Goal: Information Seeking & Learning: Learn about a topic

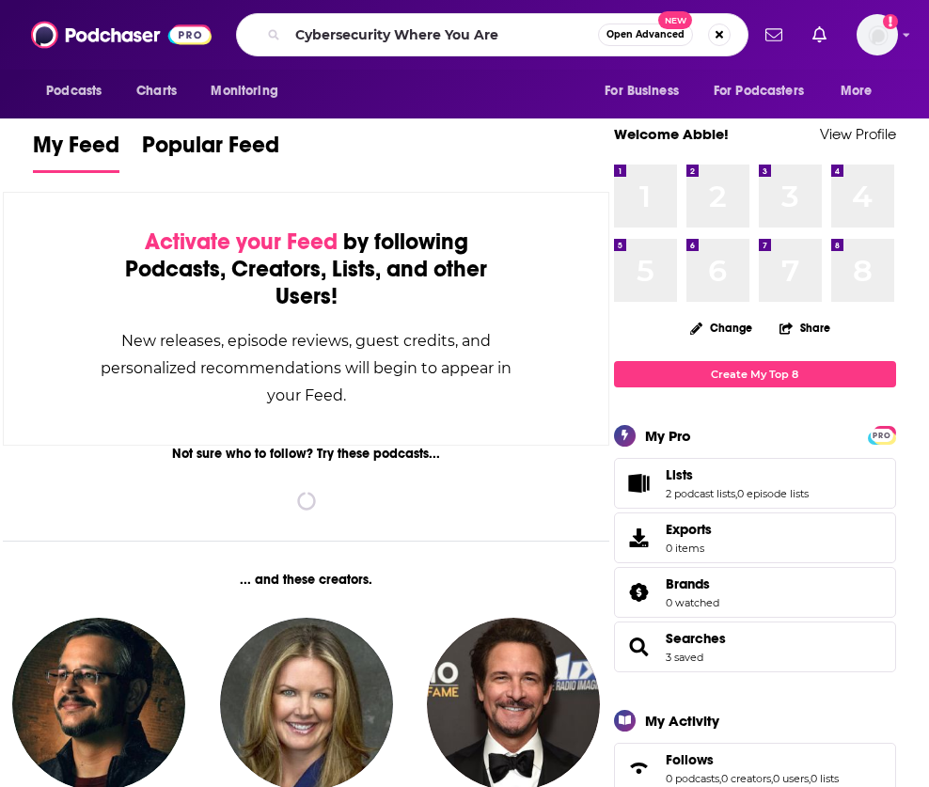
type input "Cybersecurity Where You Are"
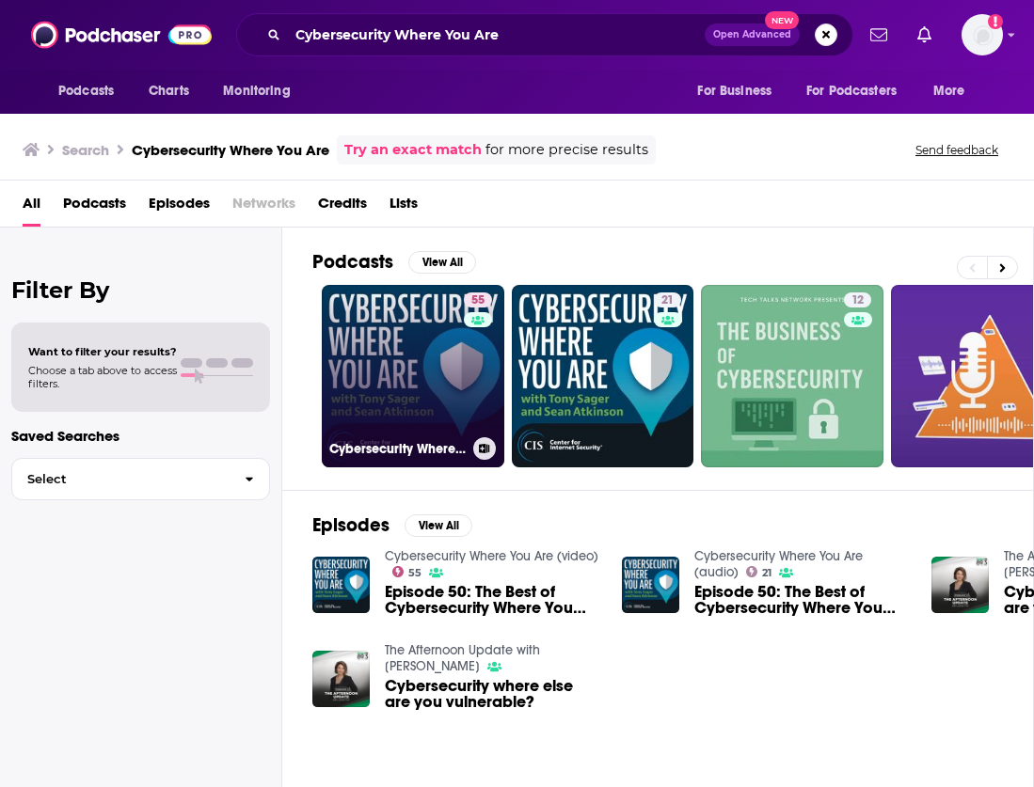
click at [352, 353] on link "55 Cybersecurity Where You Are (video)" at bounding box center [413, 376] width 182 height 182
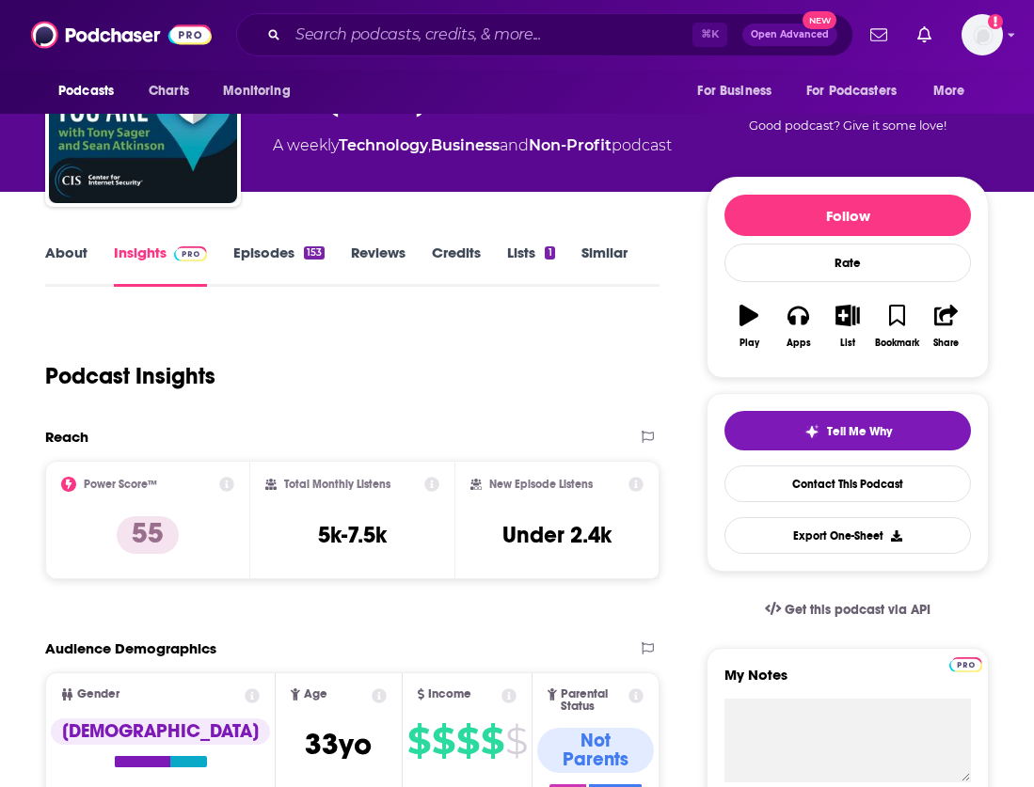
scroll to position [146, 0]
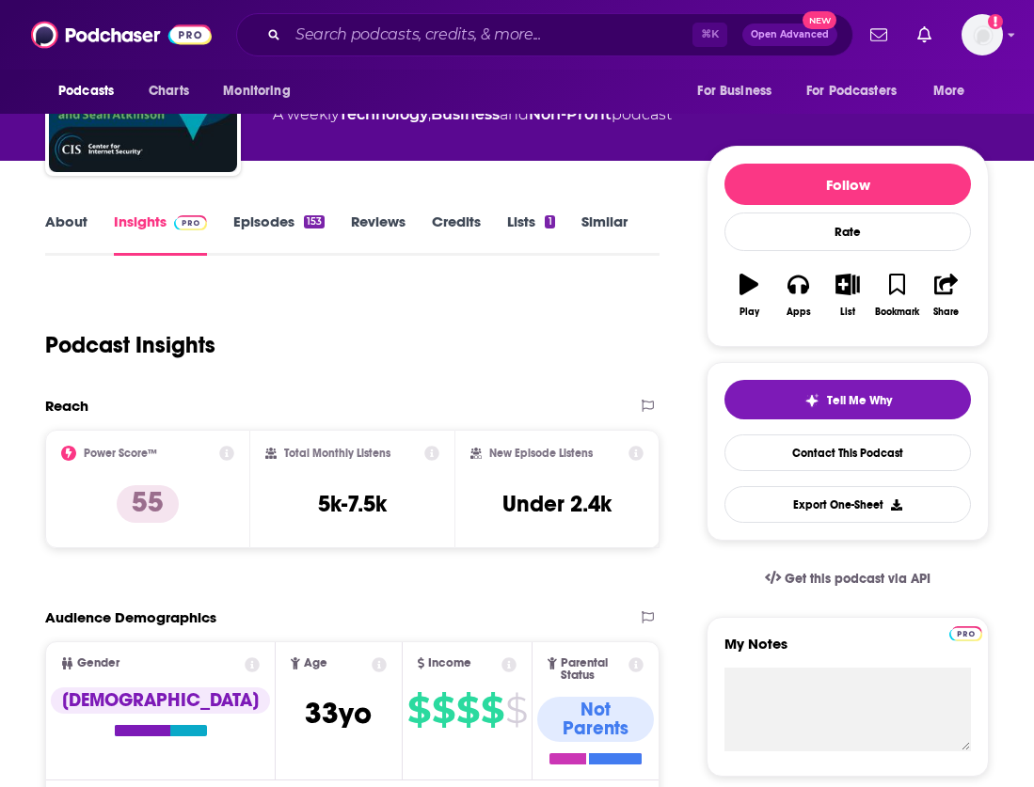
click at [282, 236] on link "Episodes 153" at bounding box center [278, 234] width 91 height 43
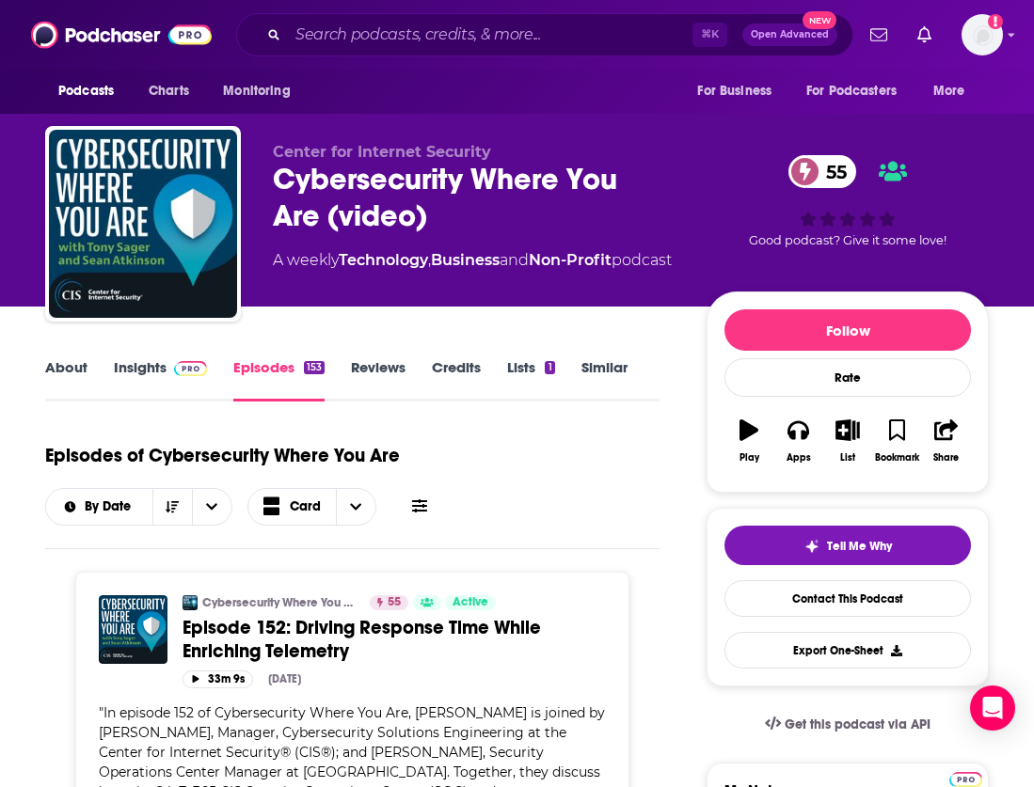
click at [183, 364] on img at bounding box center [190, 368] width 33 height 15
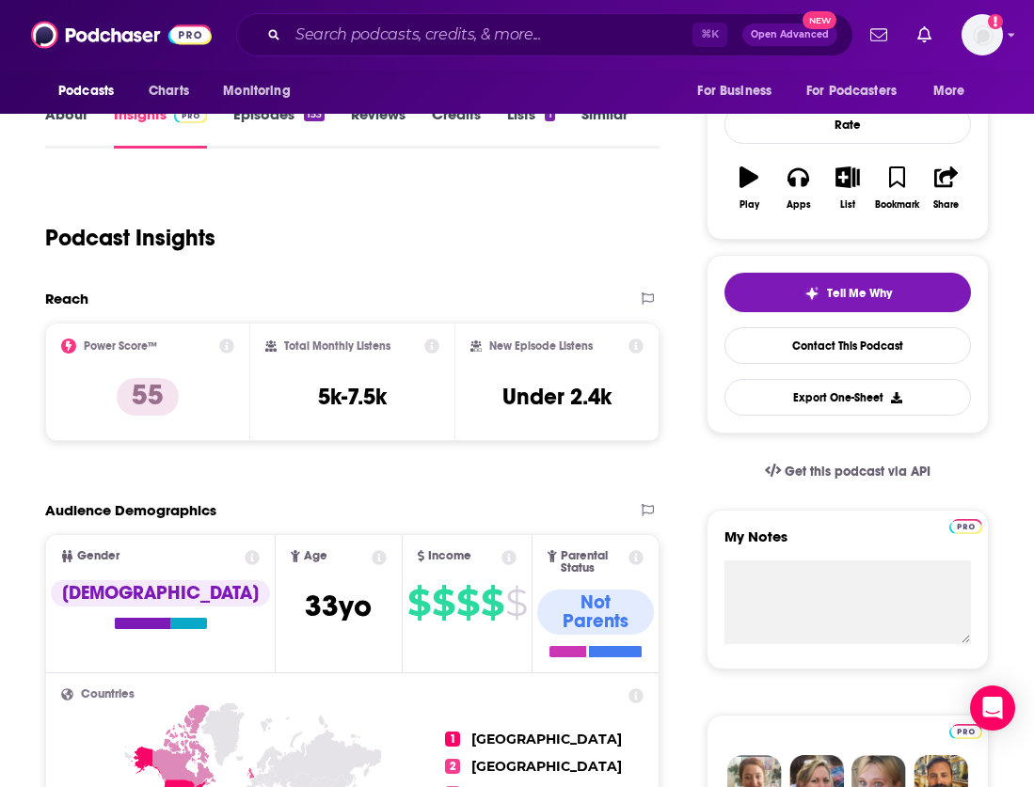
scroll to position [262, 0]
